Goal: Information Seeking & Learning: Learn about a topic

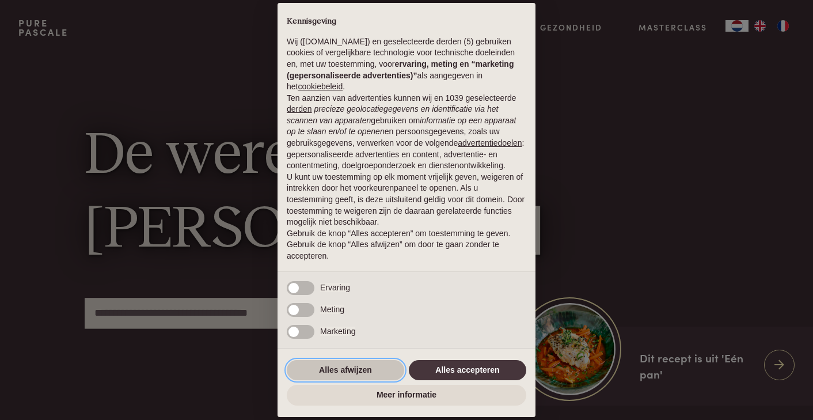
click at [332, 374] on button "Alles afwijzen" at bounding box center [345, 370] width 117 height 21
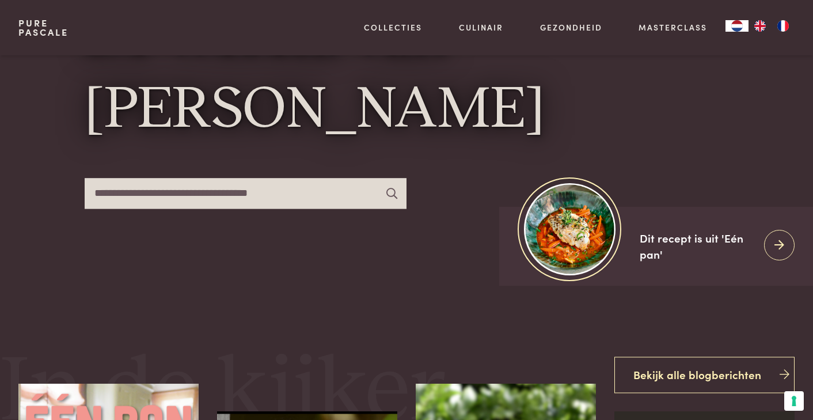
scroll to position [121, 0]
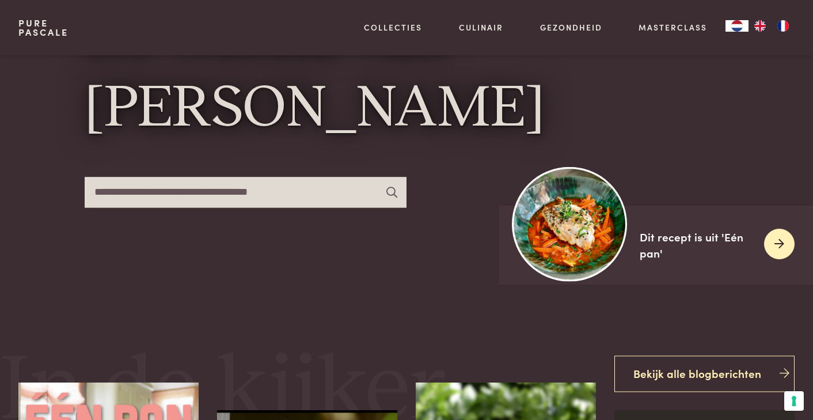
click at [780, 245] on icon at bounding box center [780, 244] width 10 height 17
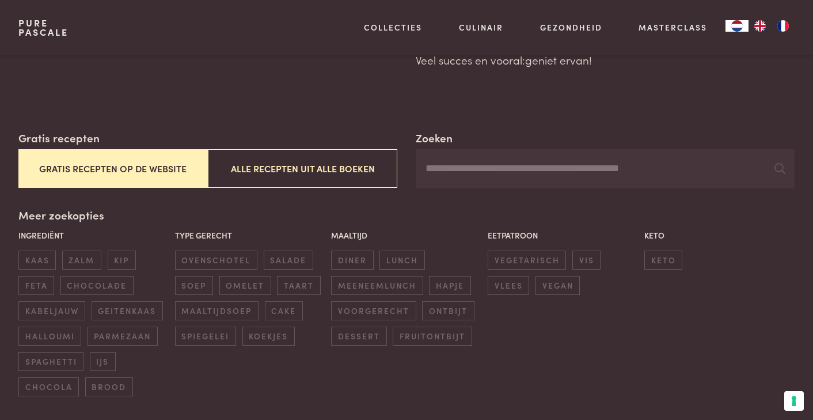
scroll to position [138, 0]
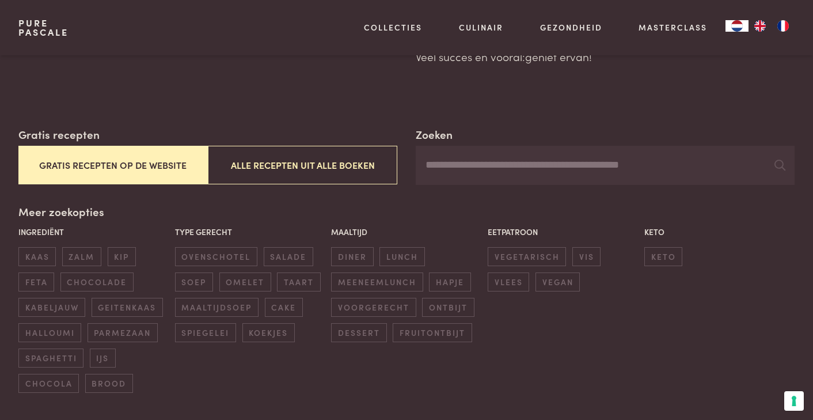
click at [86, 165] on button "Gratis recepten op de website" at bounding box center [112, 165] width 189 height 39
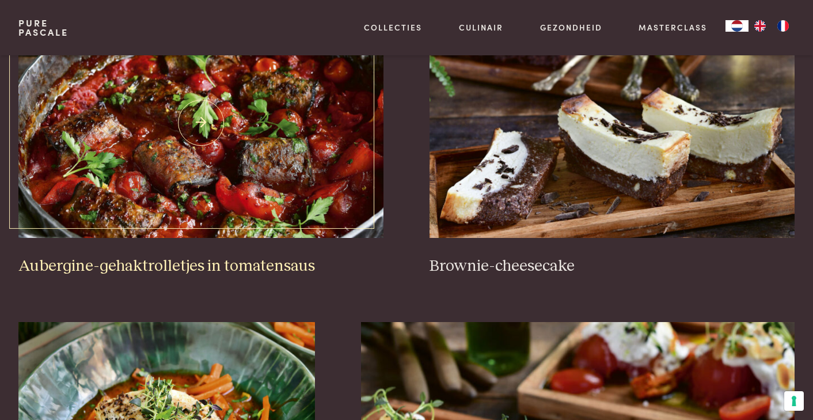
scroll to position [555, 0]
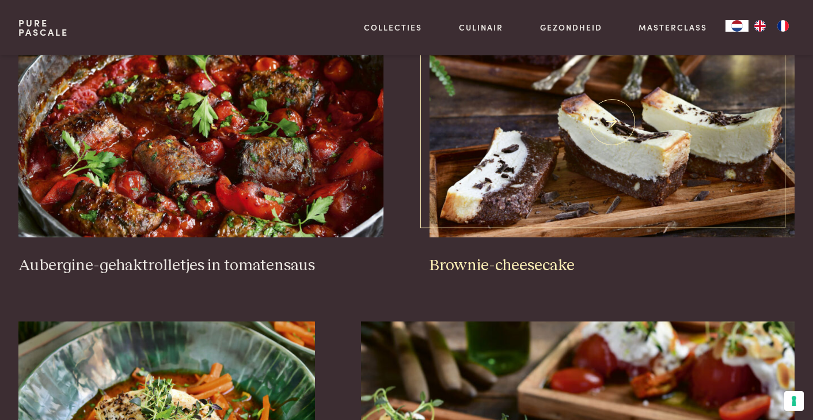
click at [539, 176] on img at bounding box center [612, 122] width 365 height 230
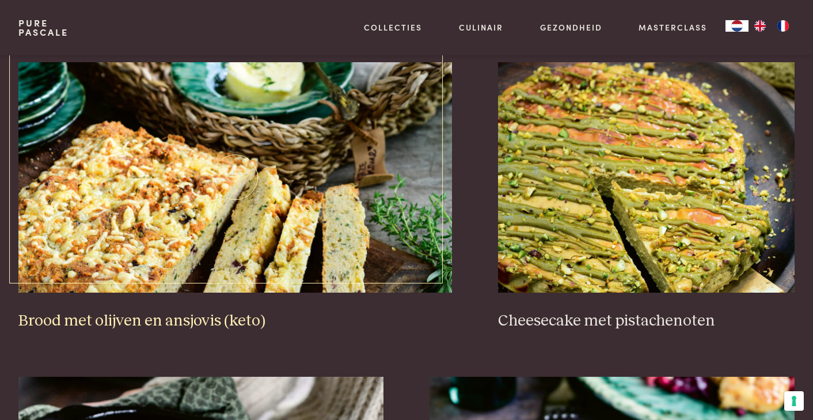
scroll to position [1149, 0]
click at [168, 204] on img at bounding box center [235, 177] width 434 height 230
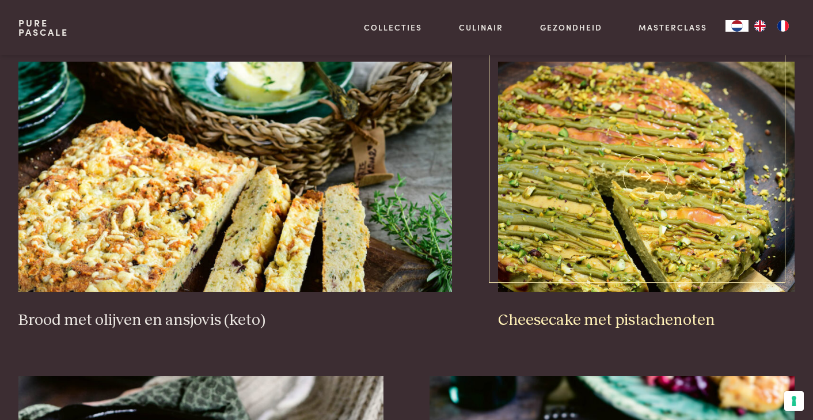
click at [585, 201] on img at bounding box center [646, 177] width 297 height 230
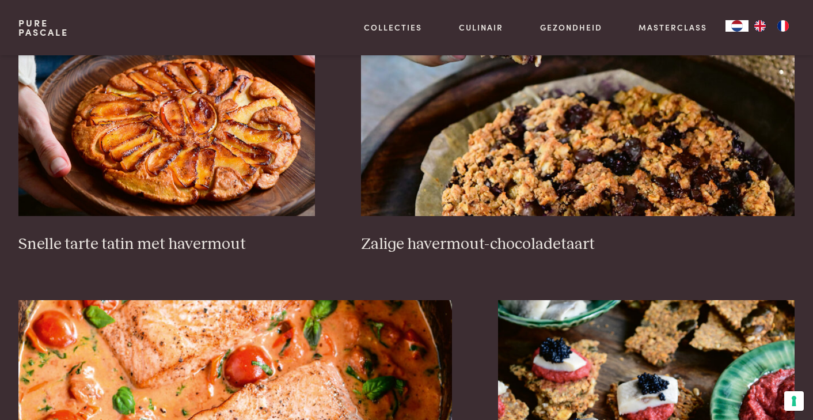
scroll to position [1857, 0]
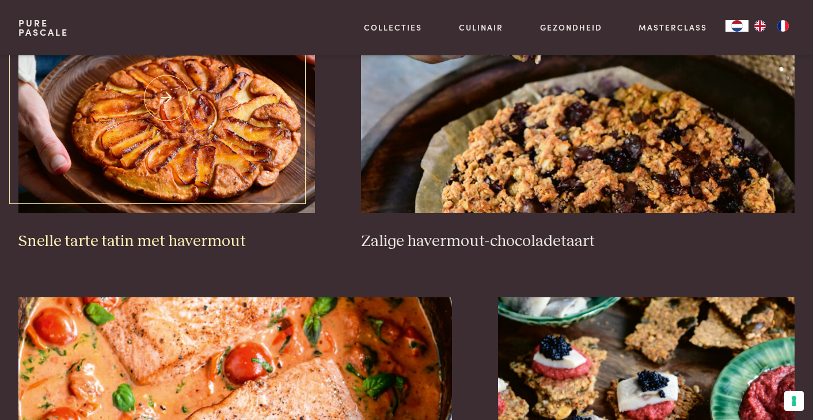
click at [158, 167] on img at bounding box center [166, 98] width 297 height 230
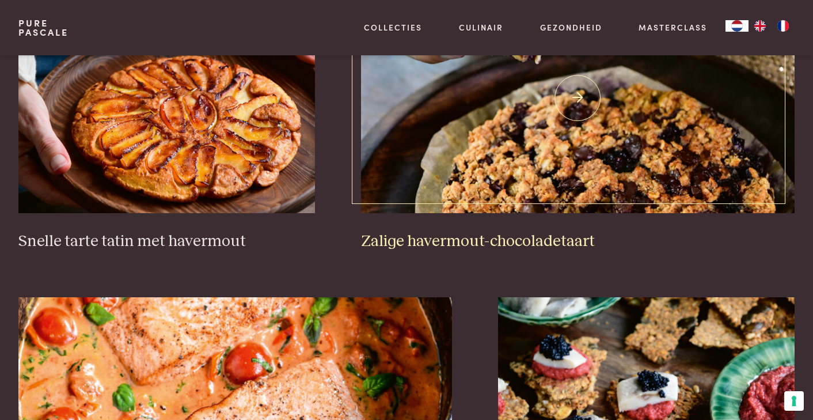
click at [564, 166] on img at bounding box center [578, 98] width 434 height 230
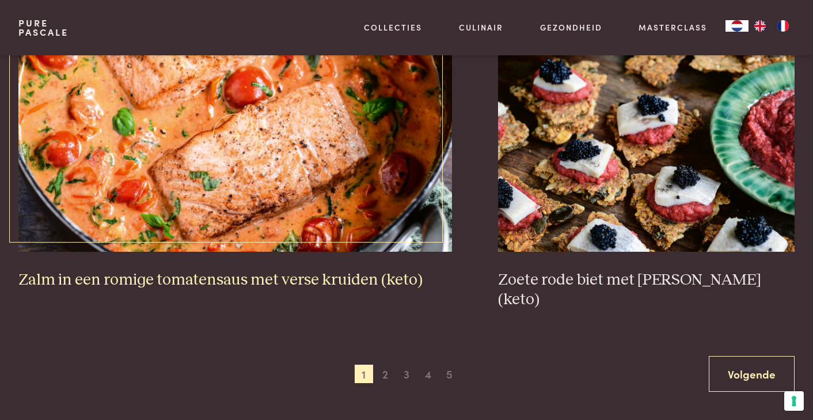
scroll to position [2134, 0]
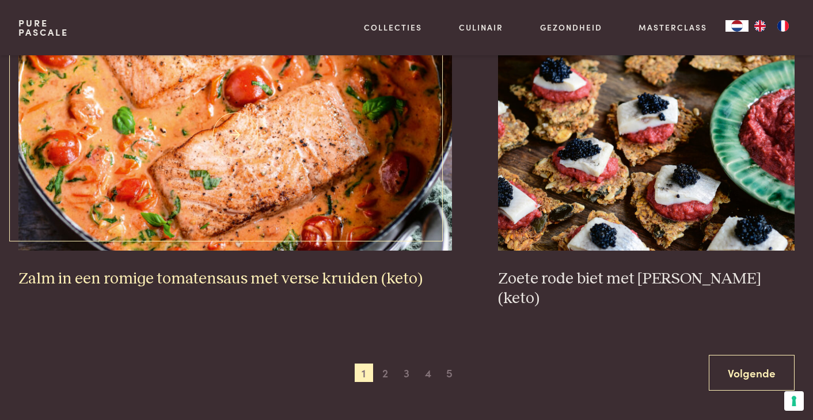
click at [256, 166] on img at bounding box center [235, 135] width 434 height 230
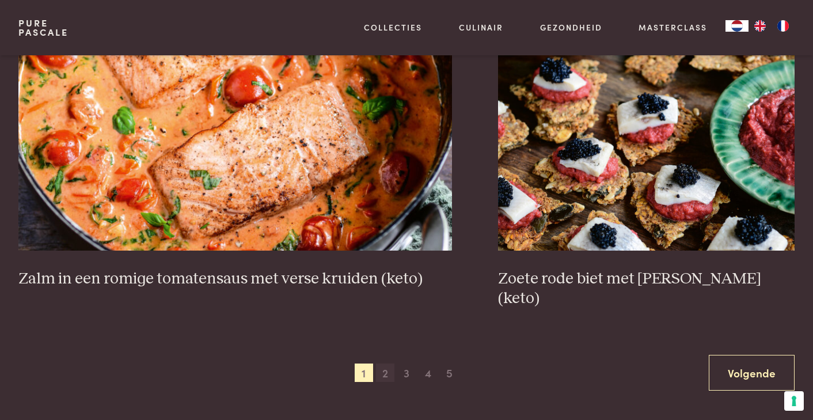
click at [382, 363] on span "2" at bounding box center [385, 372] width 18 height 18
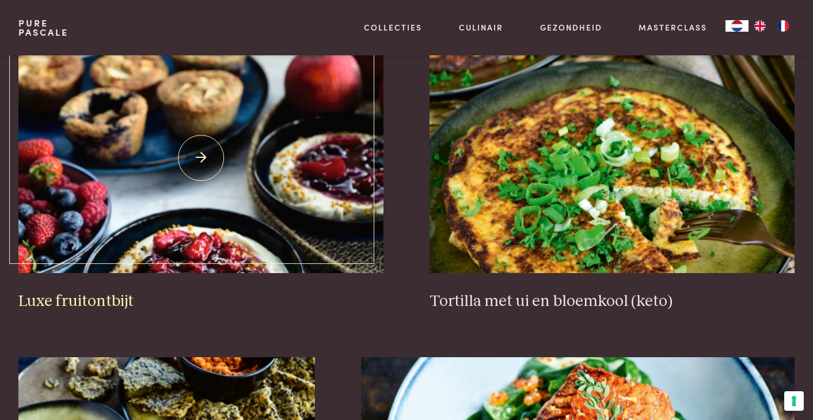
scroll to position [1509, 0]
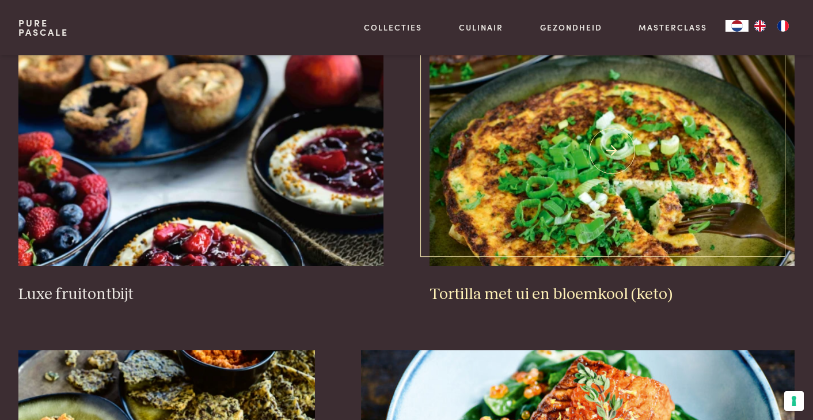
click at [554, 196] on img at bounding box center [612, 151] width 365 height 230
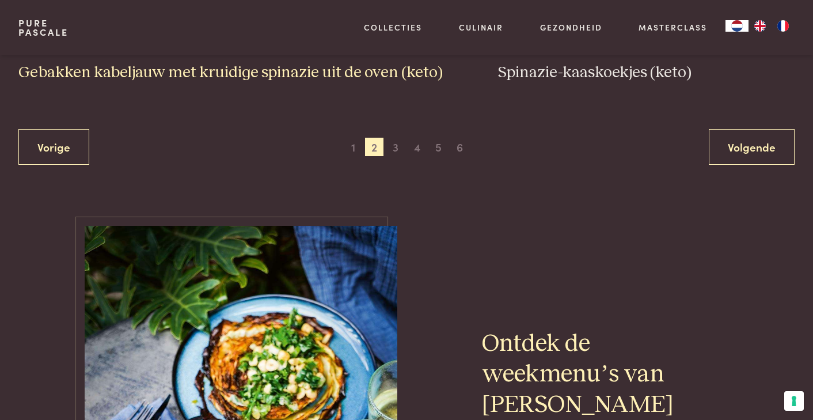
scroll to position [2360, 0]
click at [396, 139] on span "3" at bounding box center [395, 146] width 18 height 18
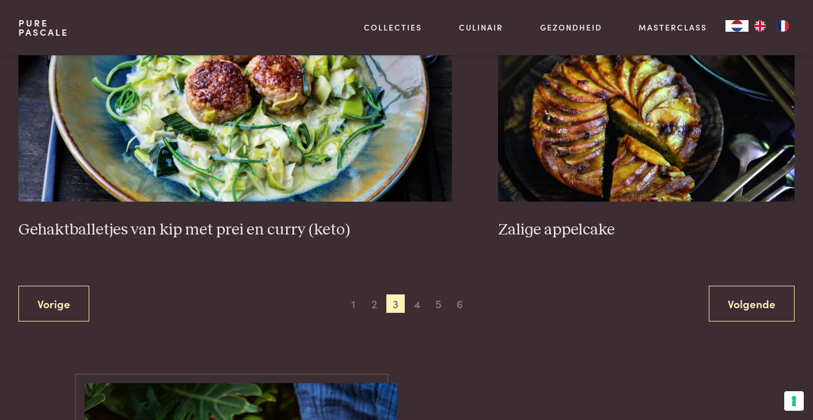
scroll to position [2244, 0]
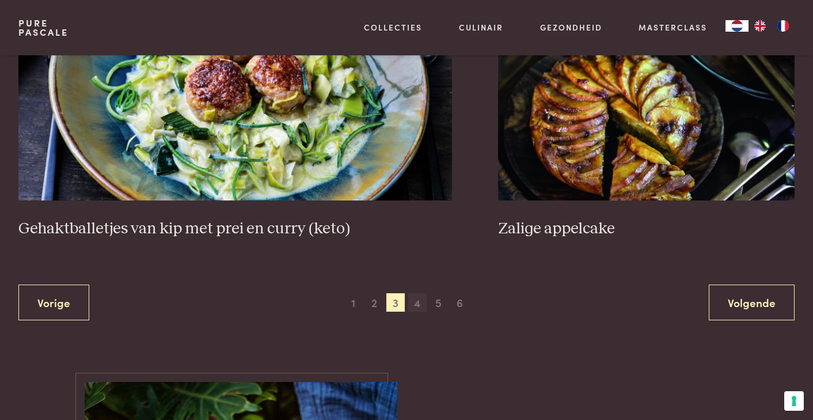
click at [418, 293] on span "4" at bounding box center [417, 302] width 18 height 18
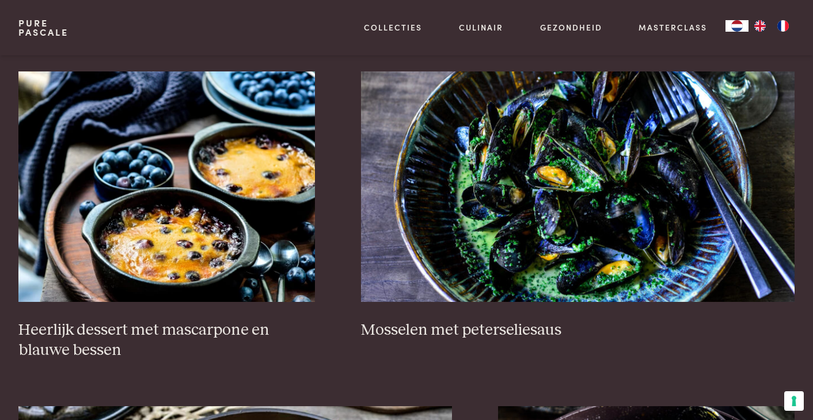
scroll to position [806, 0]
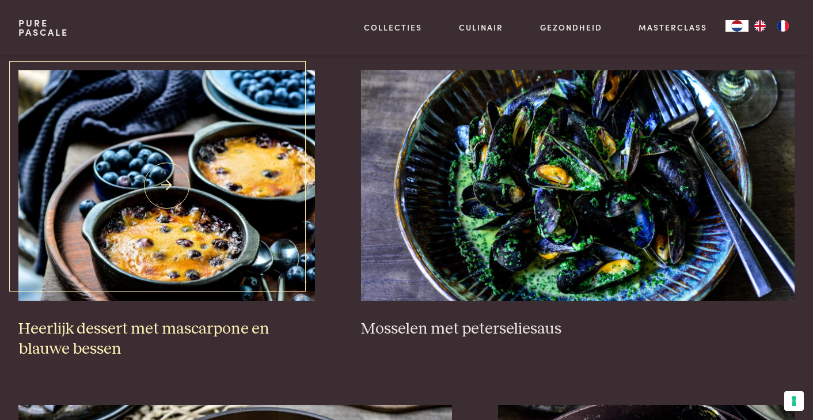
click at [172, 229] on img at bounding box center [166, 185] width 297 height 230
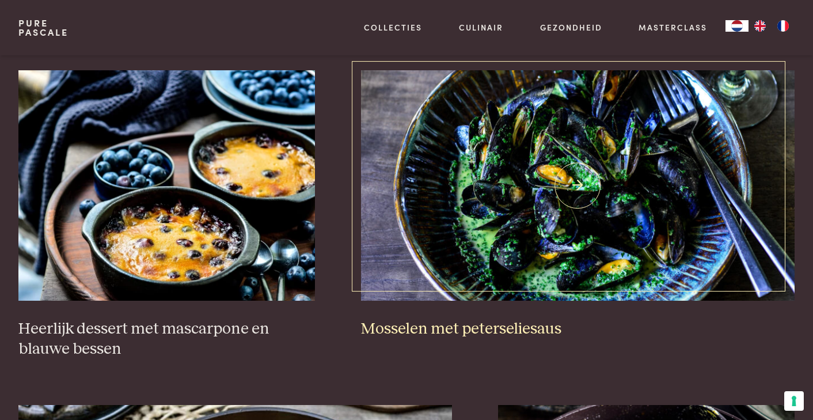
click at [539, 219] on img at bounding box center [578, 185] width 434 height 230
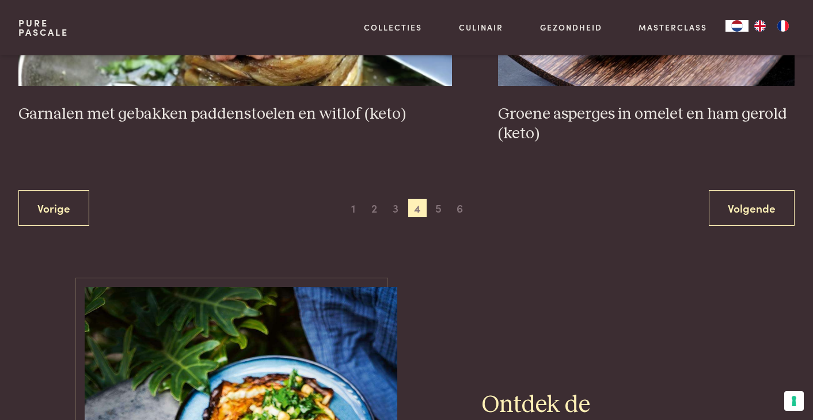
scroll to position [2303, 0]
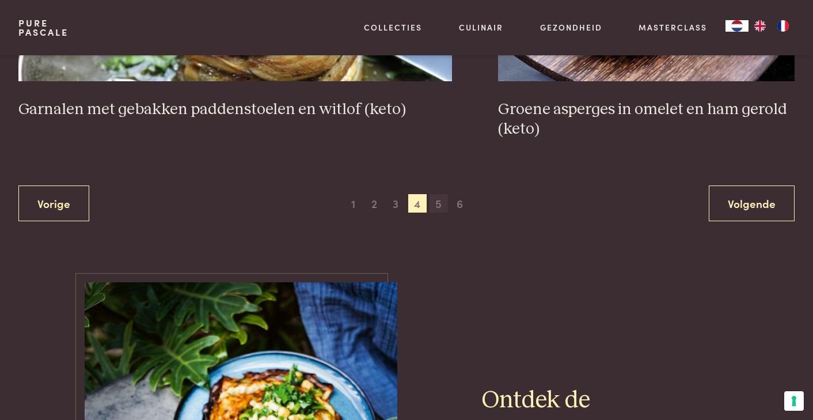
click at [437, 195] on span "5" at bounding box center [439, 203] width 18 height 18
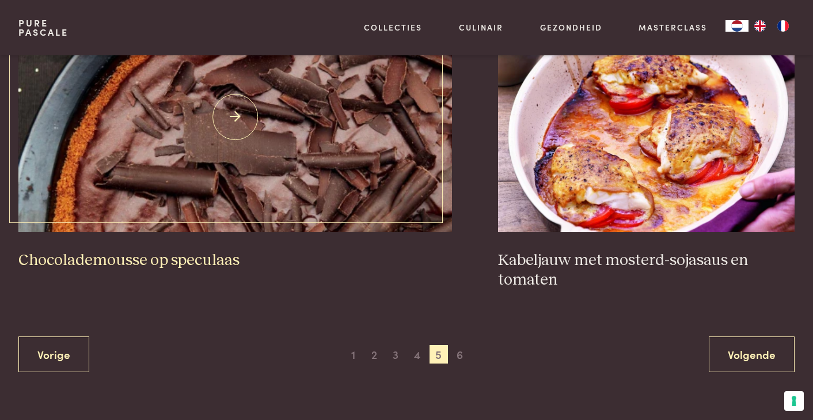
scroll to position [2153, 0]
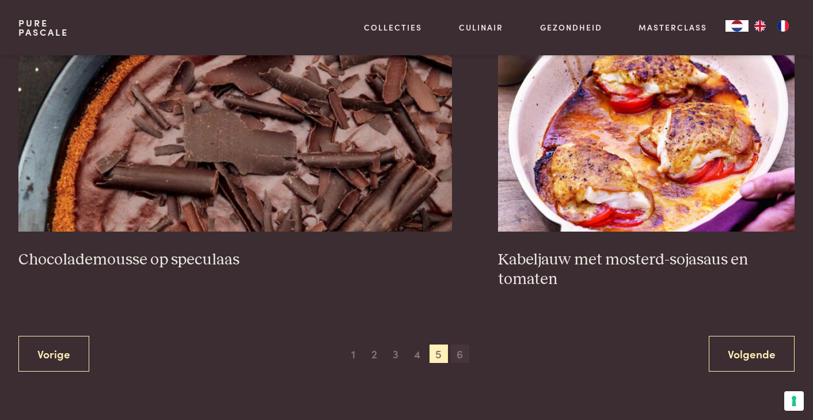
click at [461, 347] on span "6" at bounding box center [460, 353] width 18 height 18
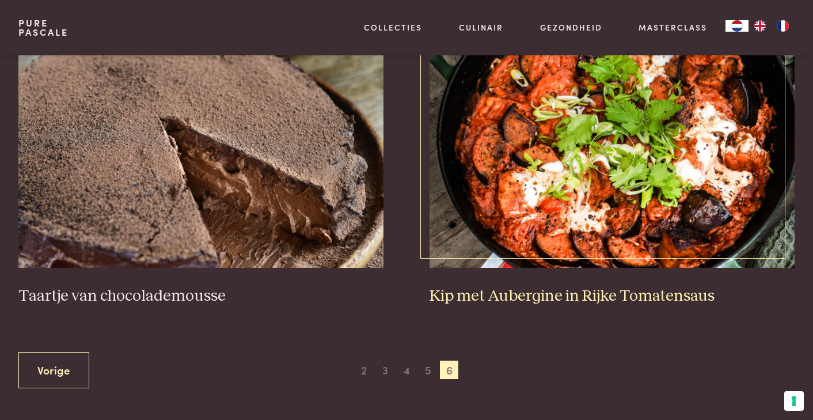
scroll to position [525, 0]
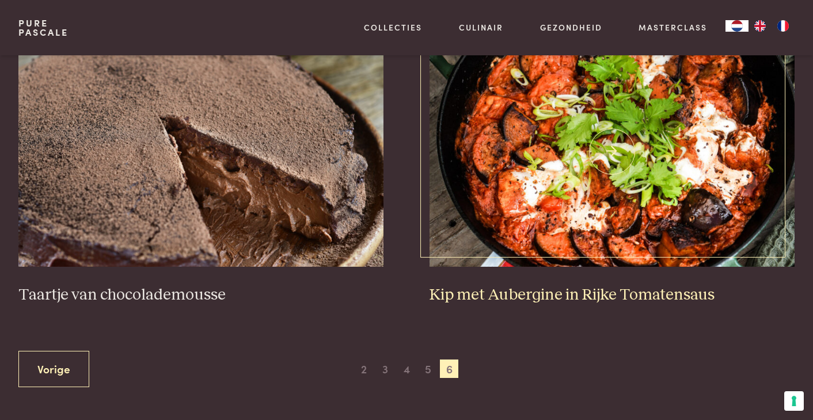
click at [566, 204] on img at bounding box center [612, 151] width 365 height 230
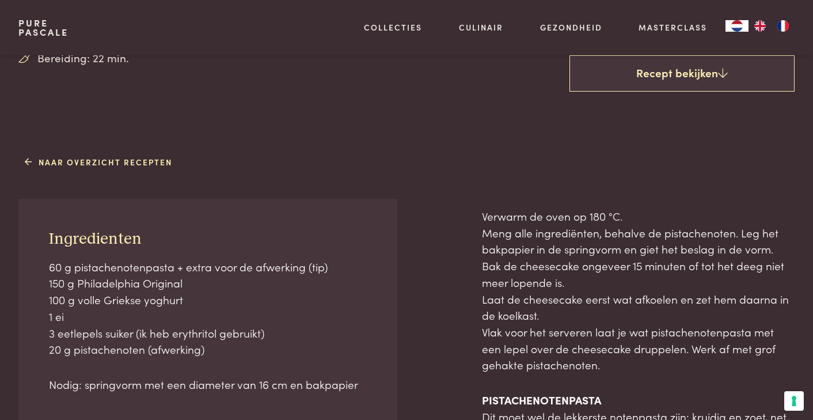
scroll to position [362, 0]
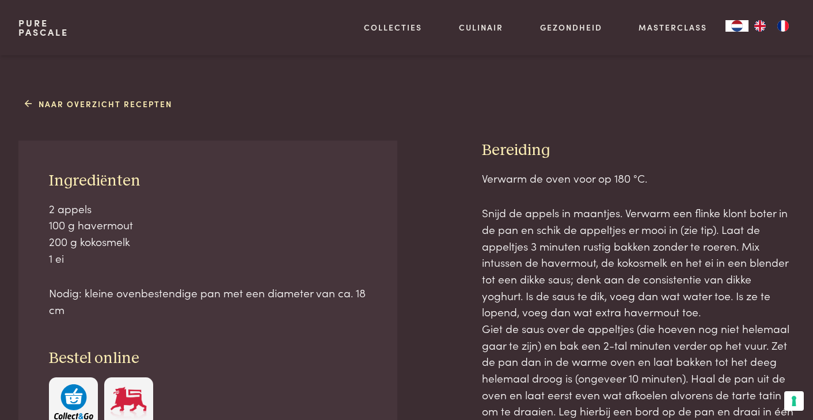
scroll to position [444, 0]
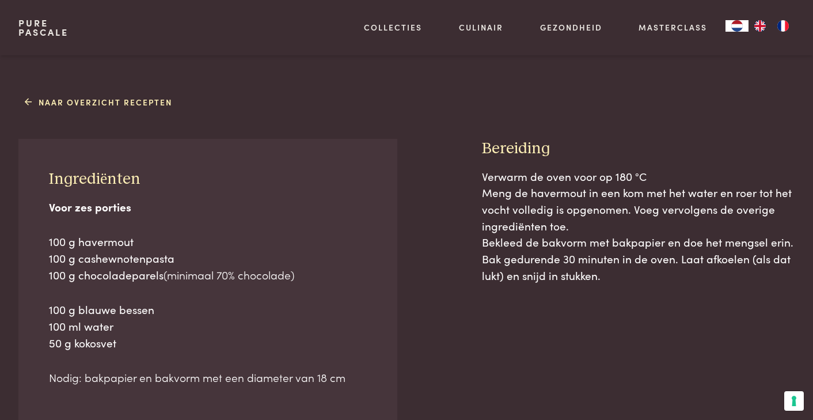
scroll to position [460, 0]
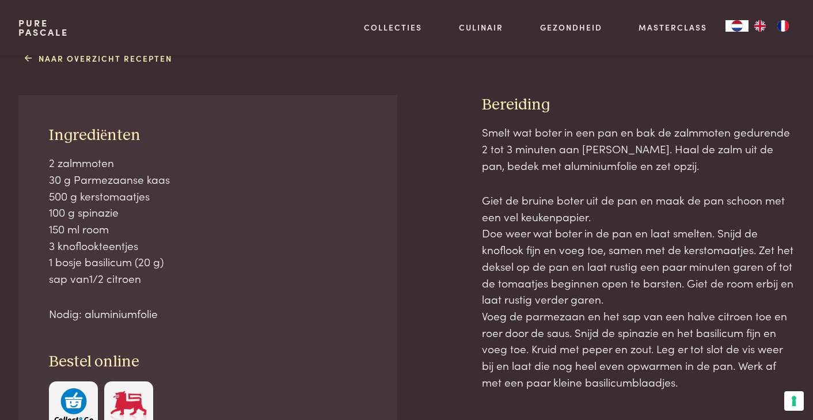
scroll to position [497, 0]
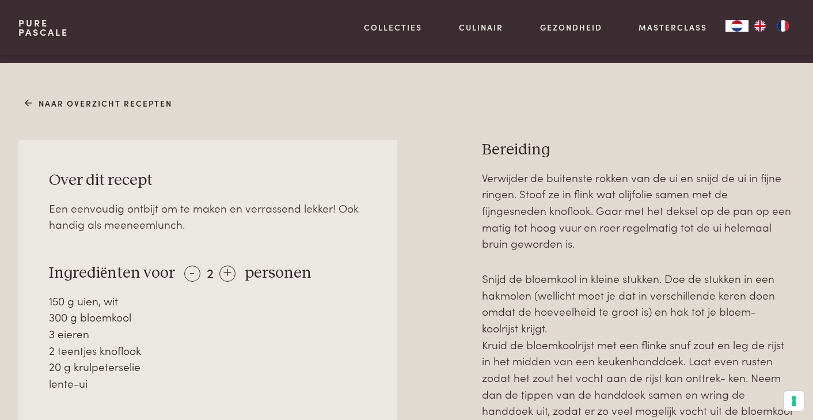
scroll to position [455, 0]
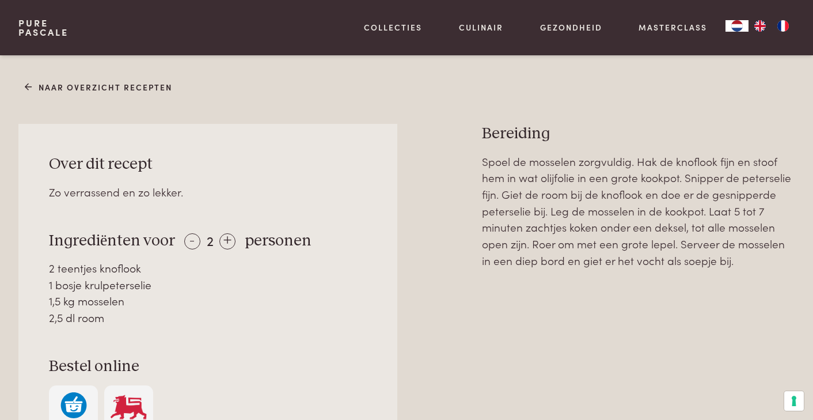
scroll to position [431, 0]
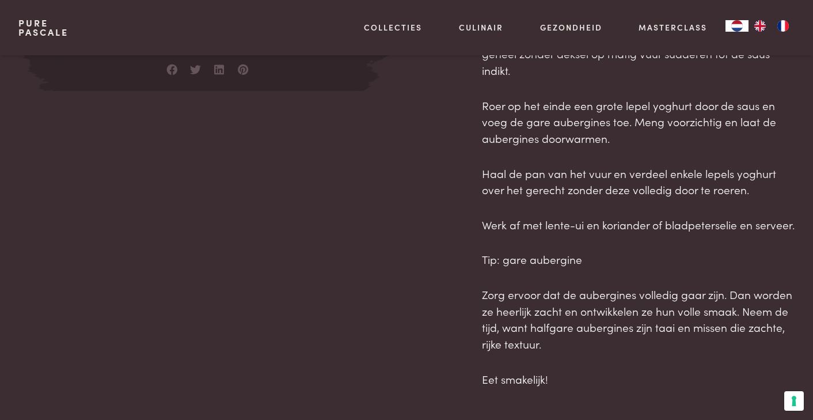
scroll to position [866, 0]
